Goal: Task Accomplishment & Management: Manage account settings

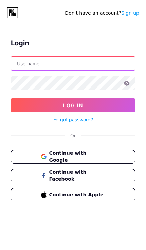
click at [75, 69] on input "text" at bounding box center [73, 64] width 124 height 14
type input "09garcias"
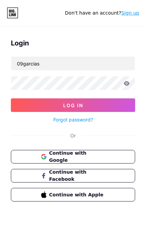
click at [73, 105] on button "Log In" at bounding box center [73, 105] width 124 height 14
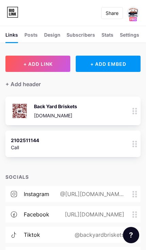
click at [41, 68] on button "+ ADD LINK" at bounding box center [37, 64] width 65 height 16
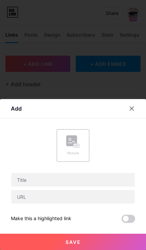
click at [135, 114] on div at bounding box center [136, 108] width 20 height 12
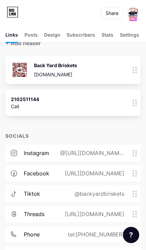
scroll to position [47, 0]
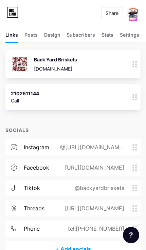
click at [74, 248] on div "+ Add socials" at bounding box center [72, 249] width 135 height 16
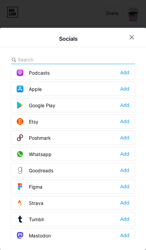
scroll to position [513, 0]
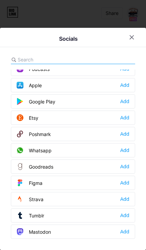
click at [86, 157] on div "Whatsapp Add" at bounding box center [73, 150] width 124 height 14
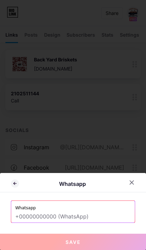
click at [73, 223] on input "text" at bounding box center [72, 217] width 115 height 12
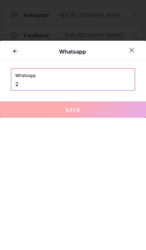
scroll to position [86, 0]
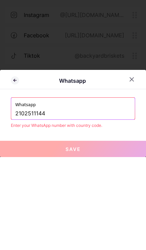
click at [16, 201] on input "2102511144" at bounding box center [72, 207] width 115 height 12
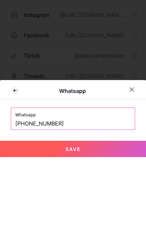
click at [89, 234] on button "Save" at bounding box center [73, 242] width 146 height 16
type input "[URL][DOMAIN_NAME][PHONE_NUMBER]"
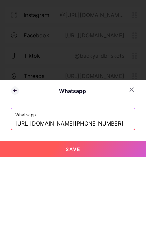
scroll to position [47, 0]
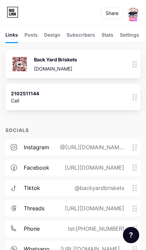
click at [115, 13] on div "Share" at bounding box center [112, 13] width 13 height 7
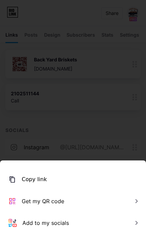
click at [62, 190] on div "Copy link" at bounding box center [73, 180] width 146 height 22
click at [103, 163] on div at bounding box center [73, 125] width 146 height 250
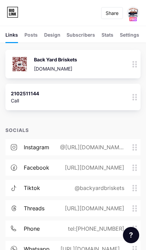
click at [113, 14] on div "Share" at bounding box center [112, 13] width 13 height 7
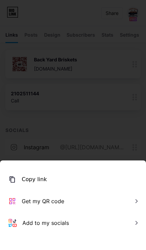
click at [76, 212] on div "Get my QR code" at bounding box center [73, 201] width 146 height 22
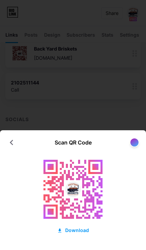
scroll to position [58, 0]
click at [80, 231] on div "Download" at bounding box center [73, 230] width 32 height 7
click at [88, 201] on rect at bounding box center [73, 189] width 75 height 75
click at [85, 190] on rect at bounding box center [73, 189] width 75 height 75
click at [74, 233] on div "Download" at bounding box center [73, 230] width 32 height 7
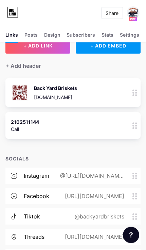
scroll to position [53, 0]
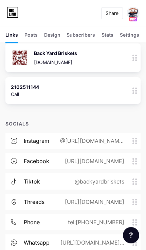
click at [132, 141] on div "@https://www.instagram.com/backyardbriskets?igsh=MXRoeGlqMzNnN2gzcg%3D%3D&utm_s…" at bounding box center [90, 141] width 83 height 8
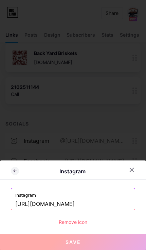
click at [82, 226] on div "Remove icon" at bounding box center [73, 222] width 124 height 7
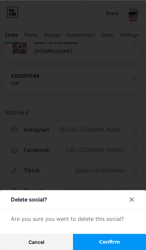
click at [114, 238] on button "Confirm" at bounding box center [109, 242] width 73 height 16
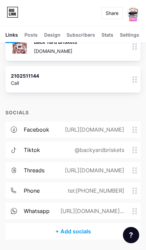
click at [134, 130] on icon at bounding box center [134, 130] width 5 height 6
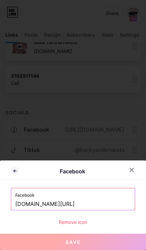
click at [81, 224] on div "Remove icon" at bounding box center [73, 222] width 124 height 7
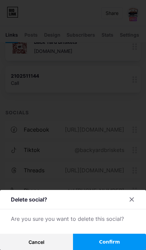
click at [111, 245] on span "Confirm" at bounding box center [109, 242] width 21 height 7
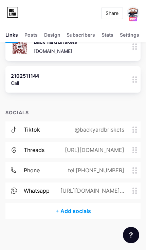
click at [134, 129] on icon at bounding box center [134, 130] width 5 height 6
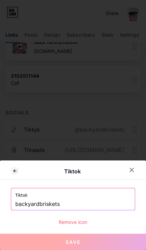
click at [80, 224] on div "Remove icon" at bounding box center [73, 222] width 124 height 7
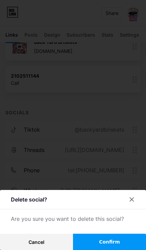
click at [110, 244] on span "Confirm" at bounding box center [109, 242] width 21 height 7
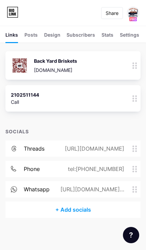
click at [78, 207] on div "+ Add socials" at bounding box center [72, 210] width 135 height 16
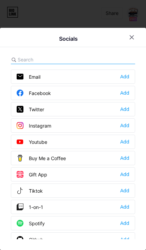
click at [126, 95] on div "Add" at bounding box center [124, 93] width 9 height 7
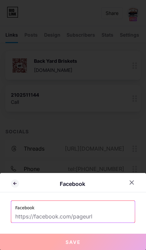
click at [93, 214] on input "text" at bounding box center [72, 217] width 115 height 12
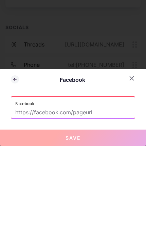
click at [78, 211] on input "text" at bounding box center [72, 217] width 115 height 12
paste input "https://www.facebook.com/share/16zEPXfjuN/?mibextid=wwXIfr"
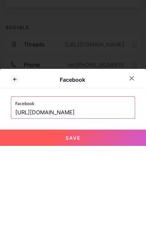
click at [96, 211] on input "https://www.facebook.com/" at bounding box center [72, 217] width 115 height 12
paste input "https://www.facebook.com/share/197Vv1pXDp/?mibextid=wwXIfr"
type input "https://www.facebook.com/https://www.facebook.com/backyardbriskets"
click at [39, 234] on button "Save" at bounding box center [73, 242] width 146 height 16
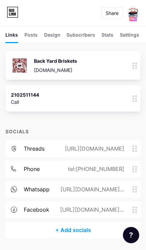
click at [61, 226] on div "+ Add socials" at bounding box center [72, 230] width 135 height 16
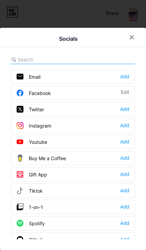
click at [37, 125] on div "Instagram" at bounding box center [34, 125] width 35 height 7
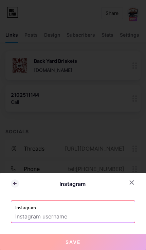
click at [33, 212] on input "text" at bounding box center [72, 217] width 115 height 12
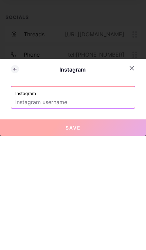
scroll to position [66, 0]
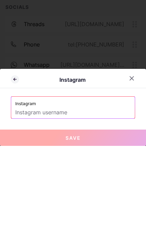
click at [24, 211] on input "text" at bounding box center [72, 217] width 115 height 12
paste input "https://www.instagram.com/backyardbriskets?igsh=MXRoeGlqMzNnN2gzcg%3D%3D&utm_so…"
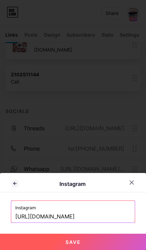
click at [89, 241] on button "Save" at bounding box center [73, 242] width 146 height 16
type input "https://instagram.com/https://www.instagram.com/backyardbriskets"
click at [94, 242] on button "Save" at bounding box center [73, 242] width 146 height 16
click at [90, 246] on button "Save" at bounding box center [73, 242] width 146 height 16
click at [134, 186] on div at bounding box center [132, 182] width 12 height 12
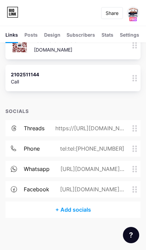
click at [85, 212] on div "+ Add socials" at bounding box center [72, 210] width 135 height 16
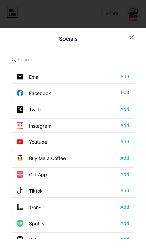
click at [129, 36] on icon at bounding box center [131, 37] width 5 height 5
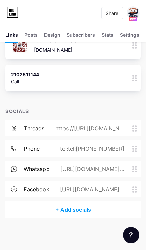
click at [86, 207] on div "+ Add socials" at bounding box center [72, 210] width 135 height 16
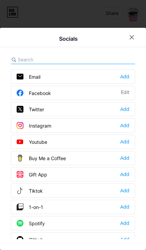
click at [33, 126] on div "Instagram" at bounding box center [34, 125] width 35 height 7
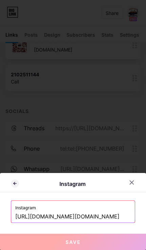
click at [124, 220] on input "https://instagram.com/https://www.instagram.com/backyardbriskets" at bounding box center [72, 217] width 115 height 12
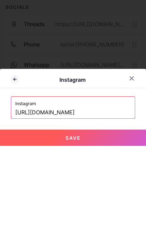
type input "https://instagram.com/"
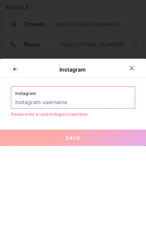
click at [21, 201] on input "text" at bounding box center [72, 207] width 115 height 12
paste input "https://www.instagram.com/backyardbriskets?igsh=MXRoeGlqMzNnN2gzcg%3D%3D&utm_so…"
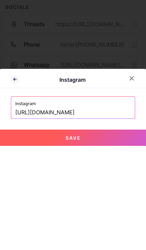
click at [36, 234] on button "Save" at bounding box center [73, 242] width 146 height 16
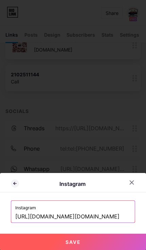
click at [99, 245] on button "Save" at bounding box center [73, 242] width 146 height 16
click at [101, 243] on button "Save" at bounding box center [73, 242] width 146 height 16
click at [129, 222] on input "https://instagram.com/https://www.instagram.com/backyardbriskets" at bounding box center [72, 217] width 115 height 12
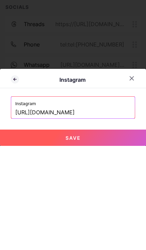
type input "https://instagram.com/backyardbriksets"
click at [32, 234] on button "Save" at bounding box center [73, 242] width 146 height 16
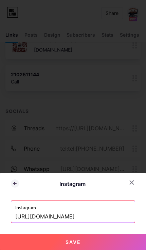
click at [102, 245] on button "Save" at bounding box center [73, 242] width 146 height 16
click at [133, 187] on div at bounding box center [132, 182] width 12 height 12
